Goal: Task Accomplishment & Management: Use online tool/utility

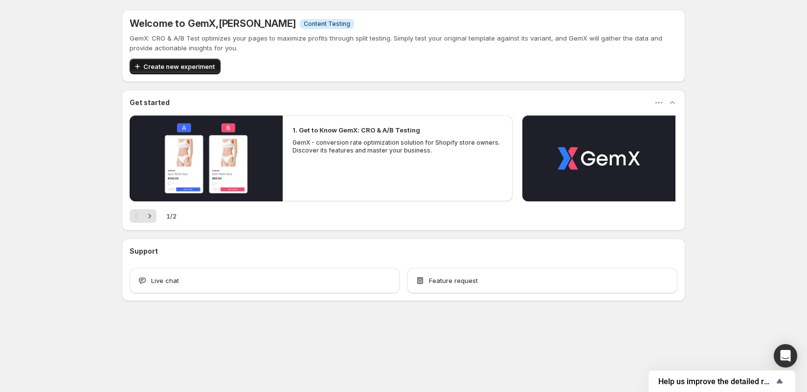
click at [192, 66] on span "Create new experiment" at bounding box center [178, 67] width 71 height 10
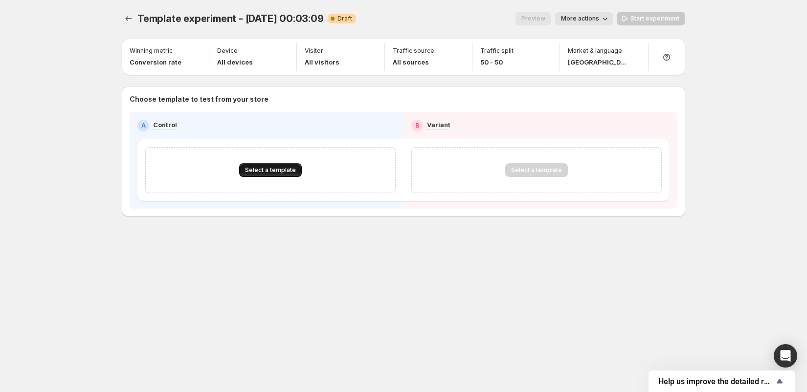
click at [260, 167] on span "Select a template" at bounding box center [270, 170] width 51 height 8
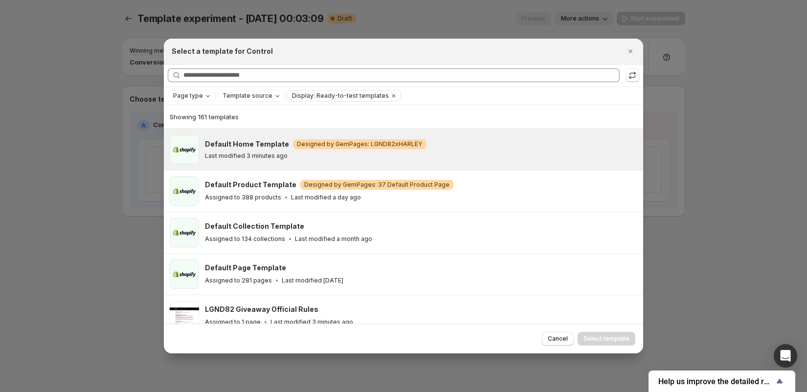
click at [304, 157] on div "Last modified 3 minutes ago" at bounding box center [420, 156] width 430 height 8
click at [605, 330] on div "Cancel Select template" at bounding box center [404, 339] width 480 height 30
click at [605, 337] on span "Select template" at bounding box center [607, 339] width 46 height 8
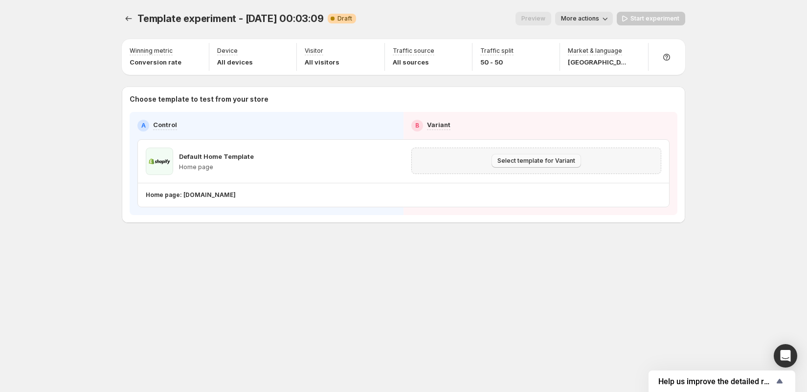
click at [548, 162] on span "Select template for Variant" at bounding box center [537, 161] width 78 height 8
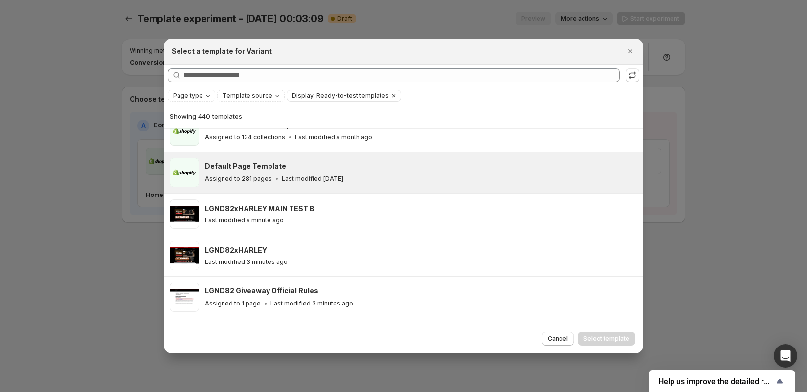
scroll to position [69, 0]
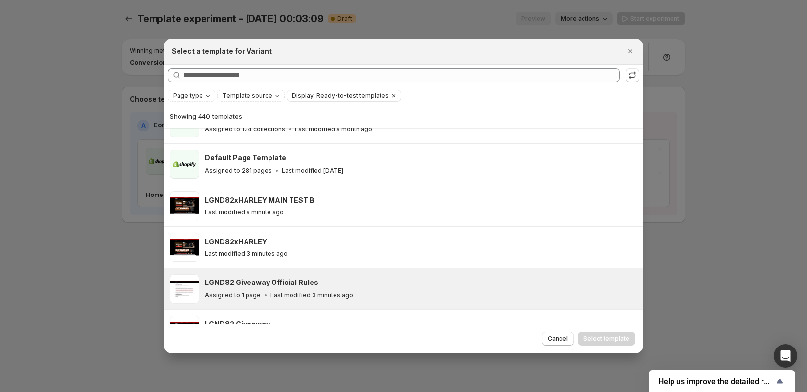
click at [323, 210] on div "Last modified a minute ago" at bounding box center [420, 212] width 430 height 8
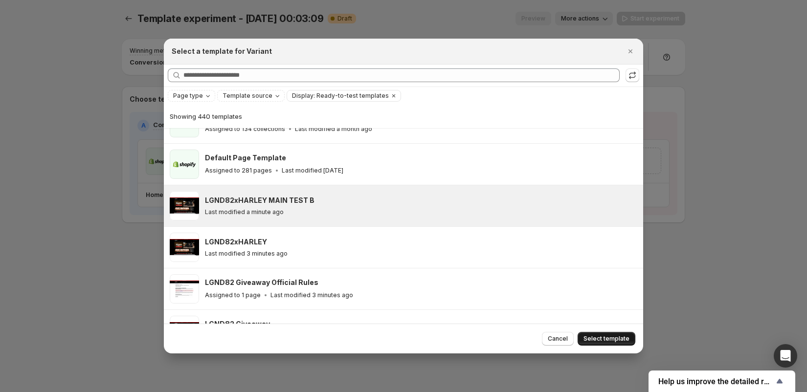
click at [617, 338] on span "Select template" at bounding box center [607, 339] width 46 height 8
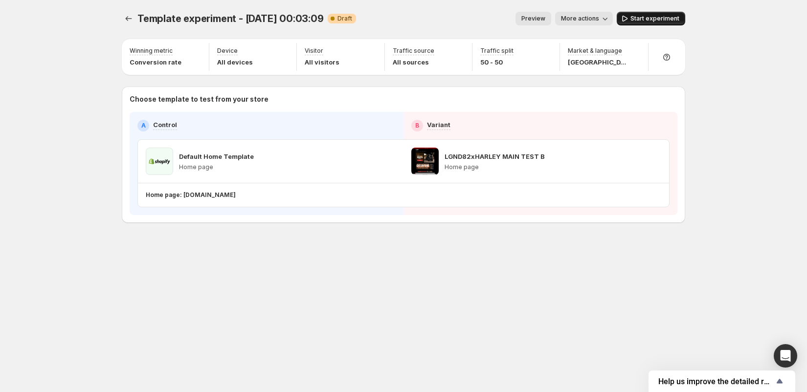
click at [638, 19] on span "Start experiment" at bounding box center [655, 19] width 49 height 8
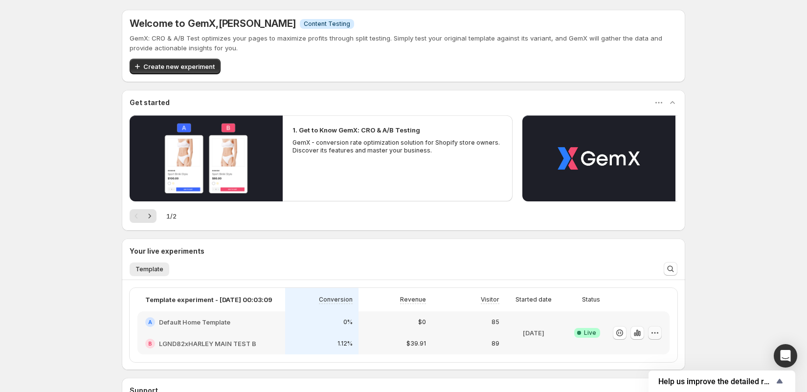
click at [658, 334] on icon "button" at bounding box center [655, 333] width 10 height 10
click at [636, 333] on icon "button" at bounding box center [638, 333] width 10 height 10
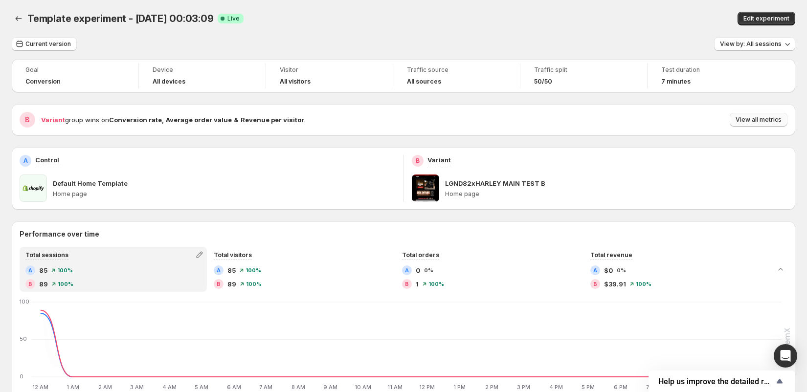
click at [760, 120] on span "View all metrics" at bounding box center [759, 120] width 46 height 8
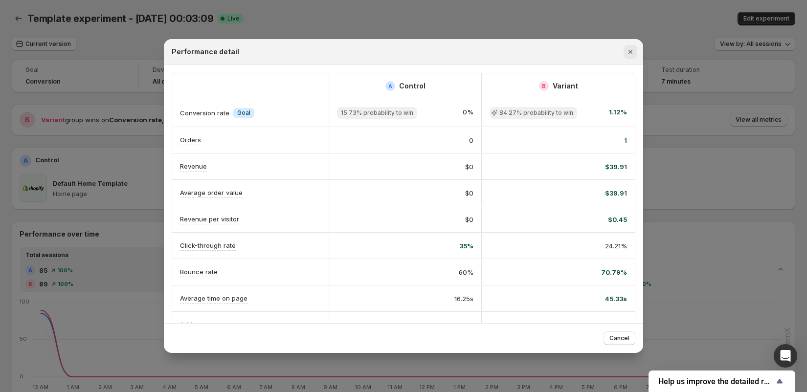
click at [635, 49] on icon "Close" at bounding box center [631, 52] width 10 height 10
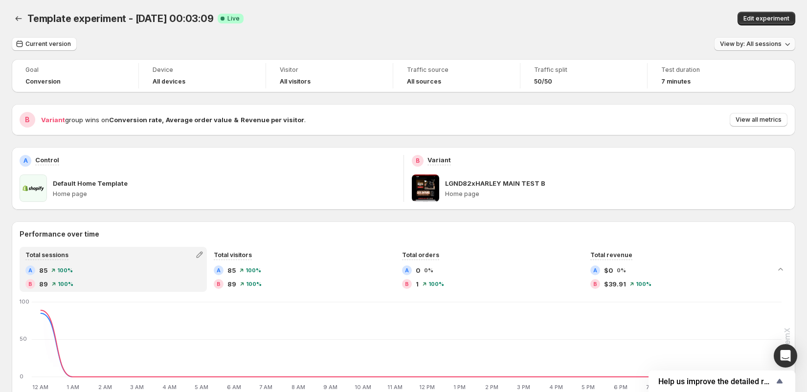
click at [757, 44] on span "View by: All sessions" at bounding box center [751, 44] width 62 height 8
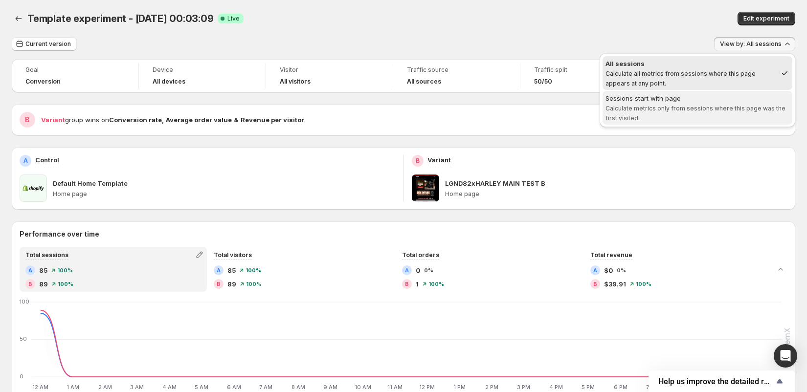
click at [717, 108] on span "Calculate metrics only from sessions where this page was the first visited." at bounding box center [696, 113] width 180 height 17
